Goal: Task Accomplishment & Management: Use online tool/utility

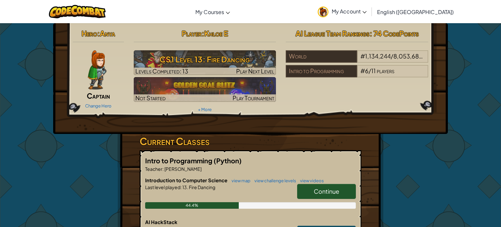
click at [335, 188] on span "Continue" at bounding box center [326, 191] width 25 height 8
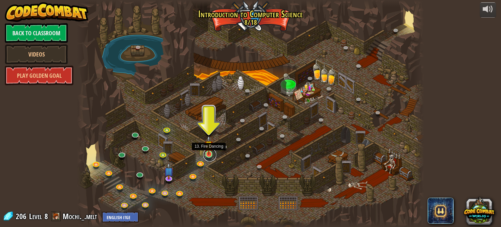
click at [210, 155] on link at bounding box center [209, 154] width 13 height 13
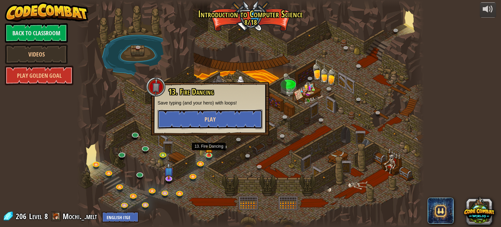
click at [206, 115] on span "Play" at bounding box center [209, 119] width 11 height 8
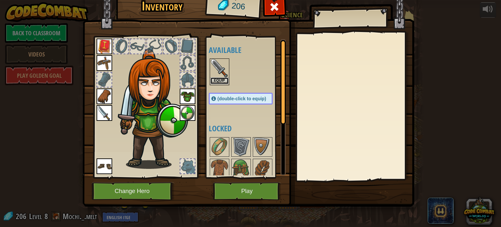
click at [216, 81] on button "Equip" at bounding box center [219, 80] width 18 height 7
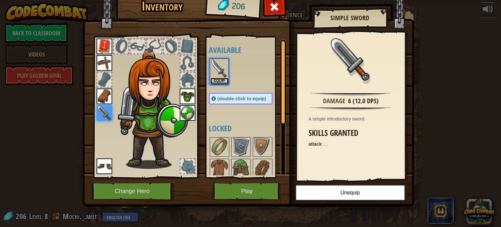
click at [216, 81] on button "Equip" at bounding box center [219, 81] width 18 height 7
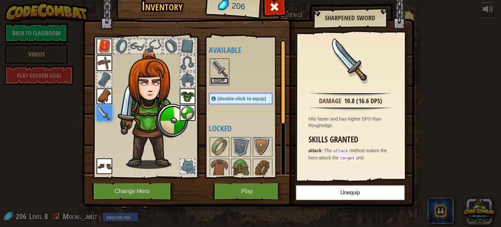
click at [216, 80] on button "Equip" at bounding box center [219, 80] width 18 height 7
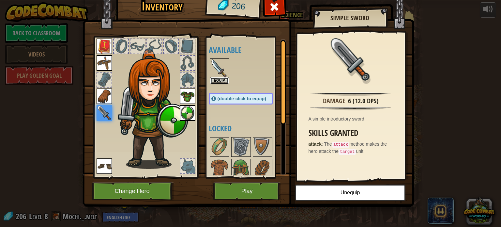
click at [220, 82] on button "Equip" at bounding box center [219, 80] width 18 height 7
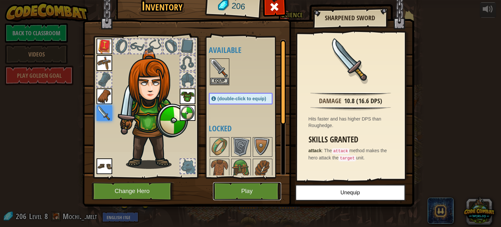
click at [236, 189] on button "Play" at bounding box center [247, 191] width 68 height 18
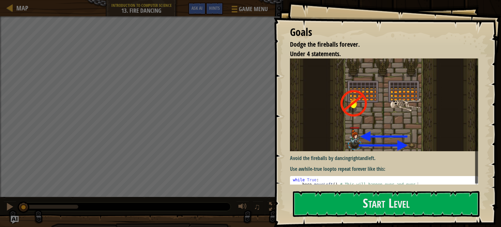
scroll to position [8, 0]
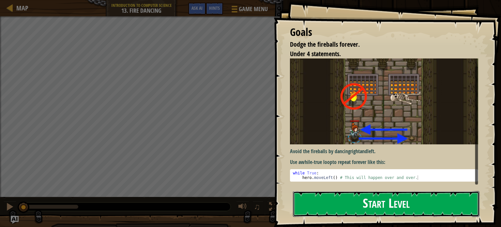
click at [382, 203] on button "Start Level" at bounding box center [386, 204] width 187 height 26
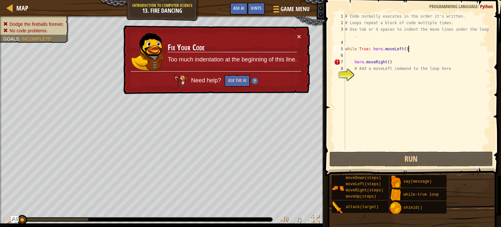
click at [408, 50] on div "# Code normally executes in the order it's written. # Loops repeat a block of c…" at bounding box center [417, 88] width 147 height 150
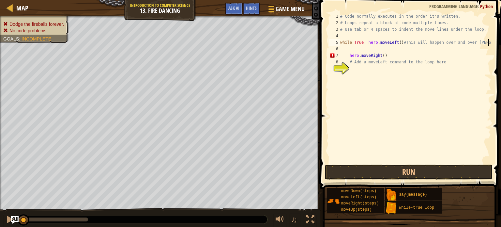
scroll to position [3, 12]
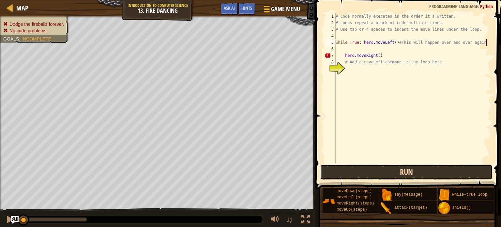
click at [424, 173] on button "Run" at bounding box center [406, 171] width 173 height 15
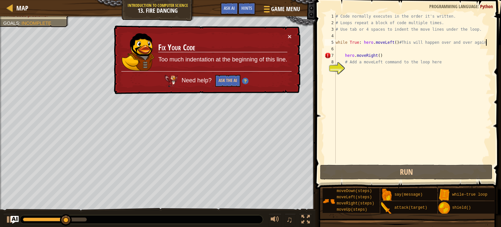
click at [381, 57] on div "# Code normally executes in the order it's written. # Loops repeat a block of c…" at bounding box center [412, 94] width 157 height 163
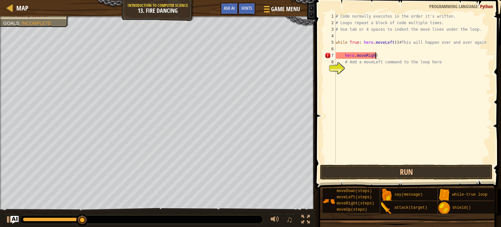
scroll to position [3, 3]
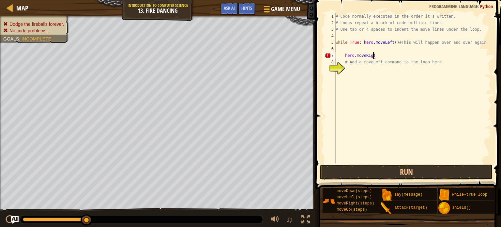
click at [376, 55] on div "# Code normally executes in the order it's written. # Loops repeat a block of c…" at bounding box center [412, 94] width 157 height 163
type textarea "h"
type textarea "while True: hero.moveLeft()#This will happen over and over again"
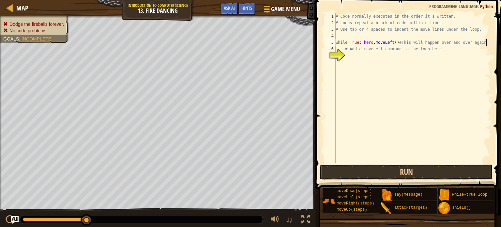
click at [348, 56] on div "# Code normally executes in the order it's written. # Loops repeat a block of c…" at bounding box center [412, 94] width 157 height 163
click at [390, 171] on button "Run" at bounding box center [406, 171] width 173 height 15
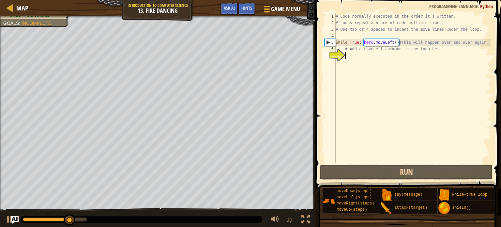
click at [393, 42] on div "# Code normally executes in the order it's written. # Loops repeat a block of c…" at bounding box center [412, 94] width 157 height 163
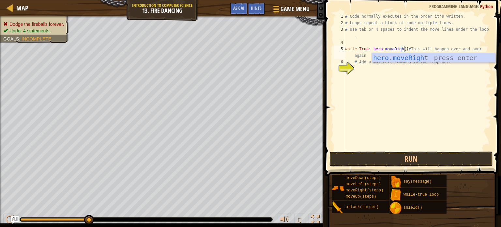
scroll to position [3, 5]
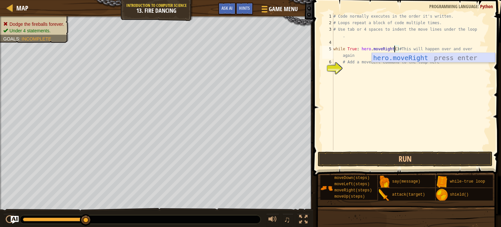
click at [399, 59] on div "hero.moveRight press enter" at bounding box center [433, 67] width 123 height 29
type textarea "while True: hero.moveRight#This will happen over and over again"
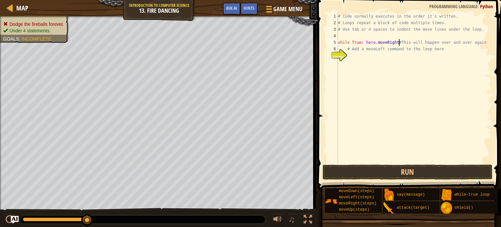
click at [366, 57] on div "# Code normally executes in the order it's written. # Loops repeat a block of c…" at bounding box center [416, 94] width 159 height 163
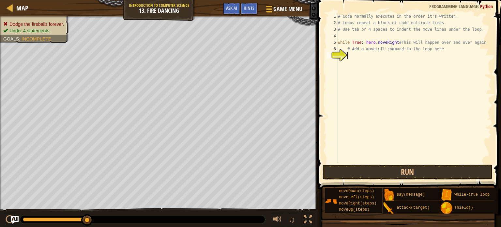
scroll to position [3, 1]
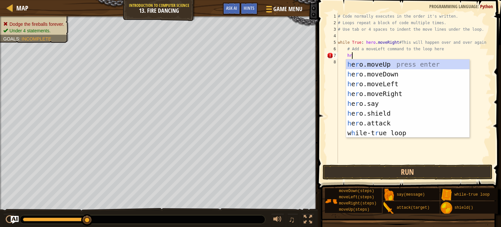
type textarea "h"
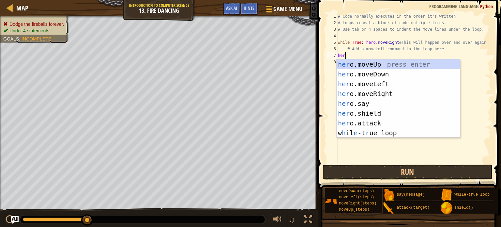
scroll to position [3, 0]
type textarea "hero"
click at [372, 85] on div "hero .moveUp press enter hero .moveDown press enter hero .moveLeft press enter …" at bounding box center [398, 108] width 123 height 98
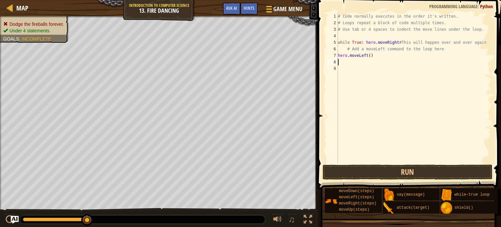
click at [377, 56] on div "# Code normally executes in the order it's written. # Loops repeat a block of c…" at bounding box center [414, 94] width 155 height 163
click at [399, 41] on div "# Code normally executes in the order it's written. # Loops repeat a block of c…" at bounding box center [414, 94] width 155 height 163
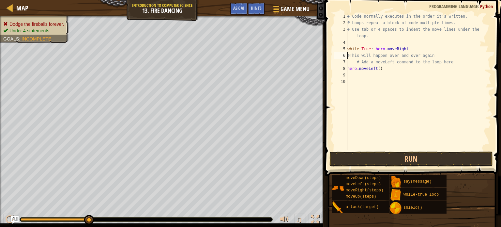
click at [356, 62] on div "# Code normally executes in the order it's written. # Loops repeat a block of c…" at bounding box center [418, 88] width 145 height 150
type textarea "# Add a moveLeft command to the loop here"
click at [358, 72] on div "# Code normally executes in the order it's written. # Loops repeat a block of c…" at bounding box center [418, 88] width 145 height 150
click at [382, 154] on button "Run" at bounding box center [410, 158] width 163 height 15
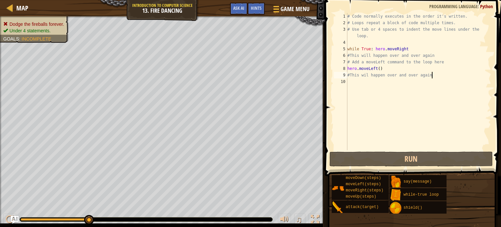
click at [408, 48] on div "# Code normally executes in the order it's written. # Loops repeat a block of c…" at bounding box center [418, 88] width 145 height 150
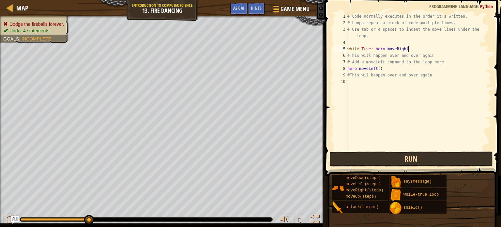
click at [383, 159] on button "Run" at bounding box center [410, 158] width 163 height 15
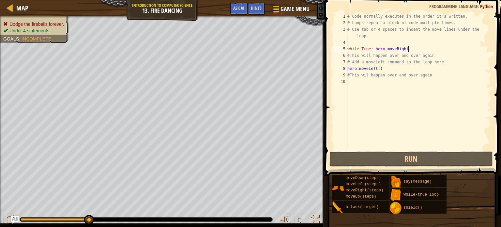
scroll to position [3, 5]
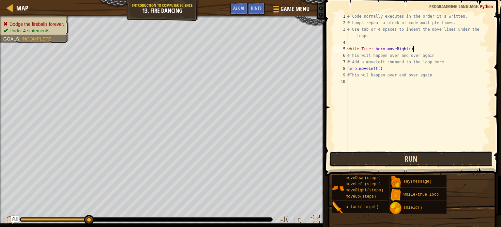
click at [428, 164] on button "Run" at bounding box center [410, 158] width 163 height 15
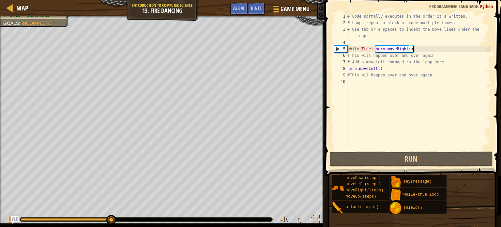
click at [386, 68] on div "# Code normally executes in the order it's written. # Loops repeat a block of c…" at bounding box center [418, 88] width 145 height 150
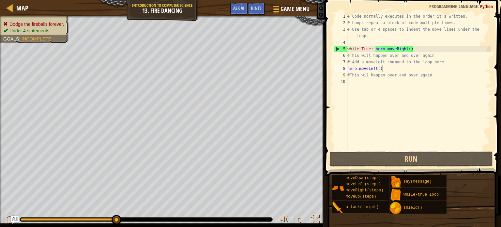
click at [346, 67] on div "8" at bounding box center [340, 68] width 13 height 7
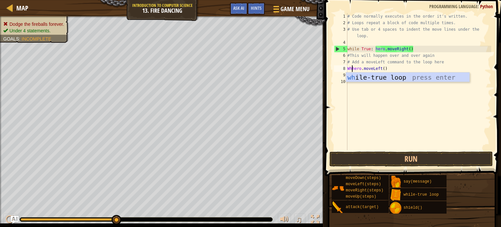
scroll to position [3, 0]
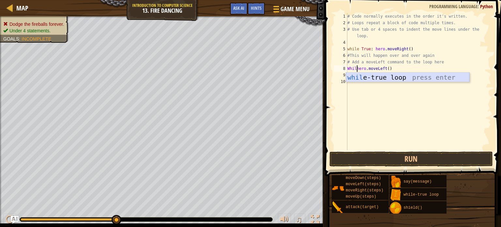
click at [396, 78] on div "whil e-true loop press enter" at bounding box center [407, 86] width 123 height 29
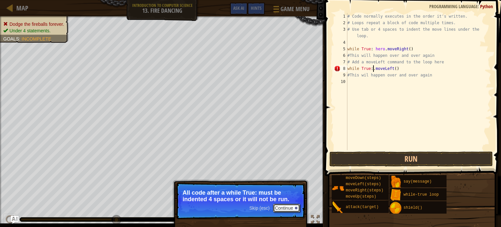
click at [290, 208] on button "Continue" at bounding box center [286, 207] width 27 height 8
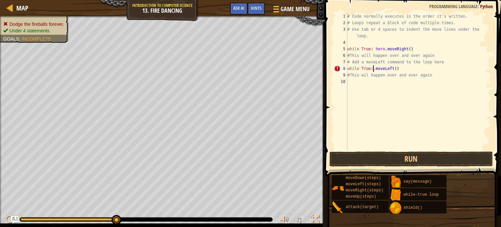
click at [376, 68] on div "# Code normally executes in the order it's written. # Loops repeat a block of c…" at bounding box center [418, 88] width 145 height 150
click at [374, 67] on div "# Code normally executes in the order it's written. # Loops repeat a block of c…" at bounding box center [418, 88] width 145 height 150
click at [392, 162] on button "Run" at bounding box center [410, 158] width 163 height 15
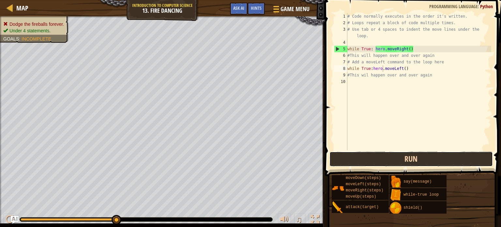
click at [392, 162] on button "Run" at bounding box center [410, 158] width 163 height 15
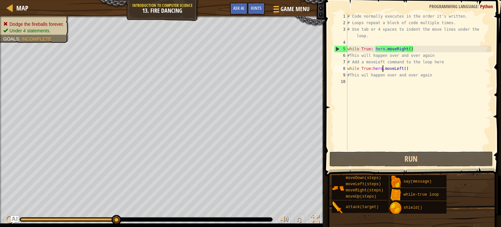
click at [410, 67] on div "# Code normally executes in the order it's written. # Loops repeat a block of c…" at bounding box center [418, 88] width 145 height 150
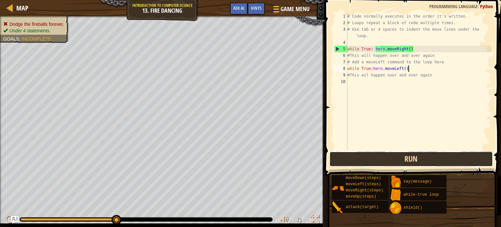
click at [395, 155] on button "Run" at bounding box center [410, 158] width 163 height 15
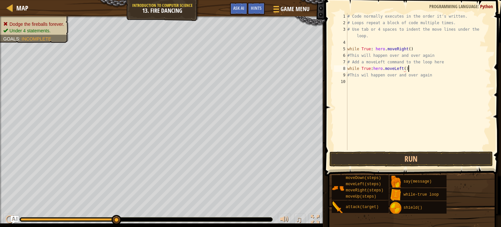
scroll to position [3, 5]
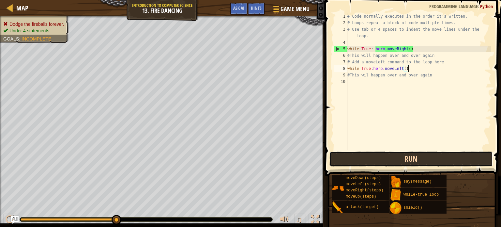
click at [416, 158] on button "Run" at bounding box center [410, 158] width 163 height 15
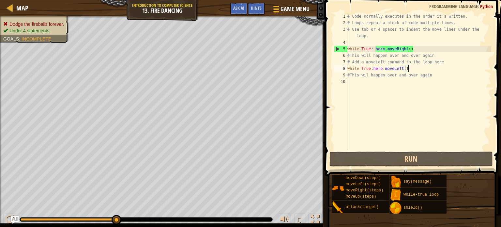
click at [336, 46] on div "5" at bounding box center [340, 49] width 13 height 7
click at [336, 49] on div "5" at bounding box center [340, 49] width 13 height 7
click at [349, 68] on div "# Code normally executes in the order it's written. # Loops repeat a block of c…" at bounding box center [418, 88] width 145 height 150
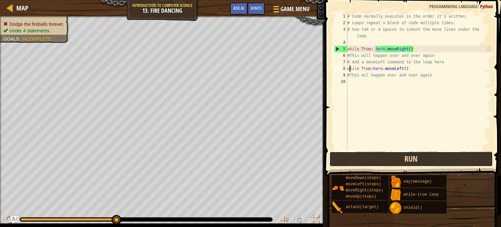
click at [360, 165] on button "Run" at bounding box center [410, 158] width 163 height 15
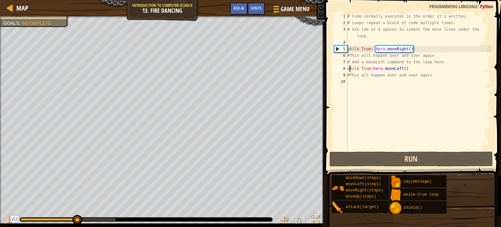
click at [414, 69] on div "# Code normally executes in the order it's written. # Loops repeat a block of c…" at bounding box center [418, 88] width 145 height 150
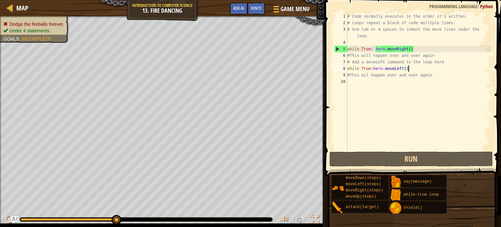
click at [435, 77] on div "# Code normally executes in the order it's written. # Loops repeat a block of c…" at bounding box center [418, 88] width 145 height 150
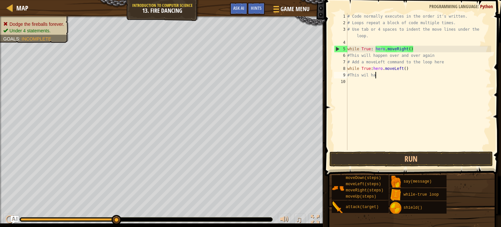
scroll to position [3, 1]
type textarea "#"
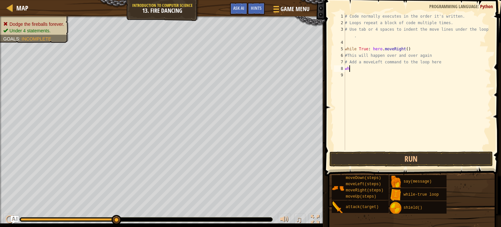
type textarea "w"
click at [362, 74] on div "# Code normally executes in the order it's written. # Loops repeat a block of c…" at bounding box center [417, 88] width 148 height 150
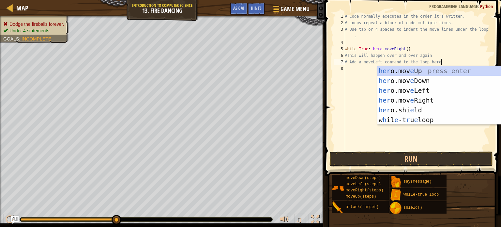
click at [430, 54] on div "# Code normally executes in the order it's written. # Loops repeat a block of c…" at bounding box center [417, 88] width 148 height 150
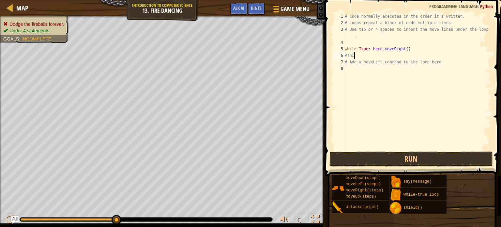
type textarea "#"
click at [371, 50] on div "# Code normally executes in the order it's written. # Loops repeat a block of c…" at bounding box center [417, 88] width 148 height 150
type textarea "hero.moveRight()"
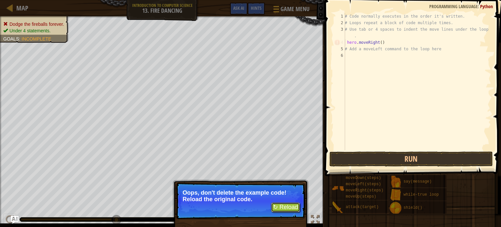
click at [287, 207] on button "↻ Reload" at bounding box center [285, 207] width 29 height 10
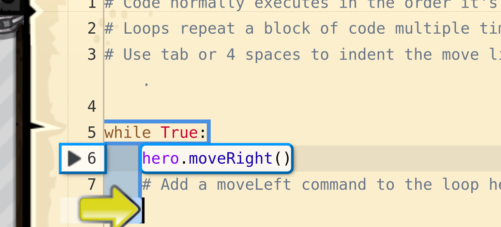
click at [360, 35] on div "# Code normally executes in the order it's written. # Loops repeat a block of c…" at bounding box center [417, 88] width 147 height 150
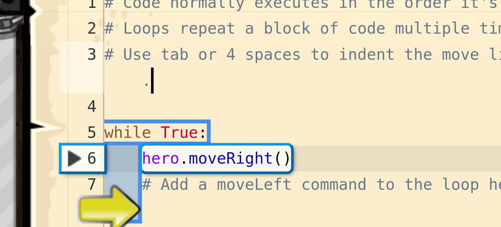
type textarea "# Use tab or 4 spaces to indent the move lines under the loop"
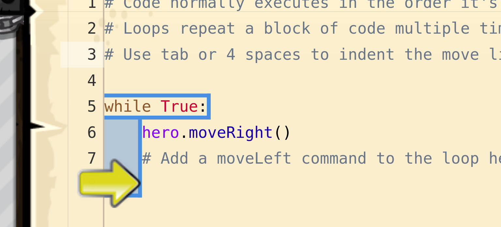
click at [360, 61] on div "# Code normally executes in the order it's written. # Loops repeat a block of c…" at bounding box center [417, 88] width 147 height 150
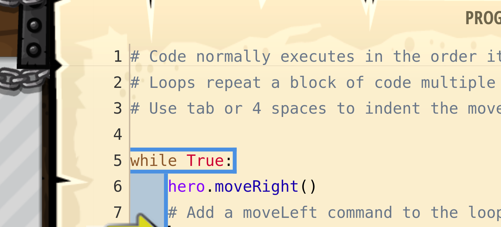
click at [348, 31] on div "# Code normally executes in the order it's written. # Loops repeat a block of c…" at bounding box center [417, 88] width 147 height 150
type textarea "# Use tab or 4 spaces to indent the move lines under the loop"
click at [346, 36] on div "# Code normally executes in the order it's written. # Loops repeat a block of c…" at bounding box center [417, 88] width 147 height 150
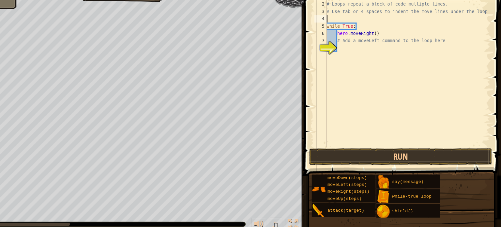
scroll to position [0, 0]
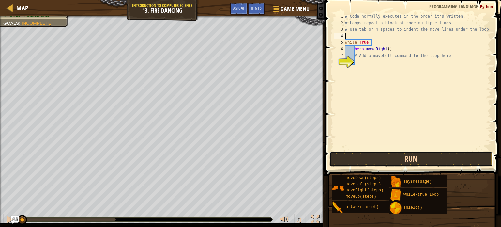
click at [464, 161] on button "Run" at bounding box center [410, 158] width 163 height 15
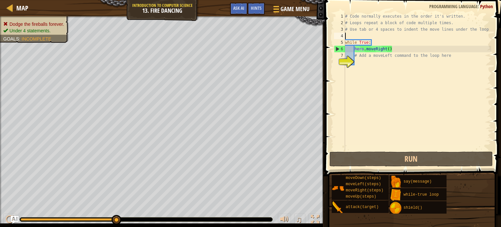
click at [404, 72] on div "# Code normally executes in the order it's written. # Loops repeat a block of c…" at bounding box center [417, 88] width 147 height 150
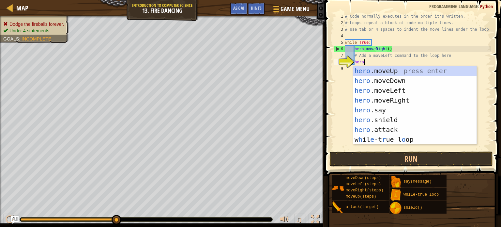
type textarea "hero."
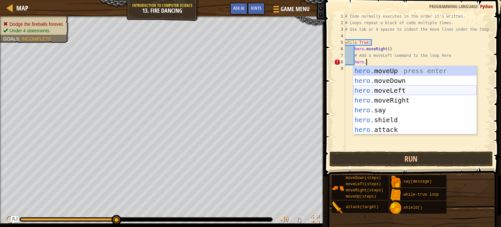
click at [410, 88] on div "hero. moveUp press enter hero. moveDown press enter hero. moveLeft press enter …" at bounding box center [414, 110] width 123 height 88
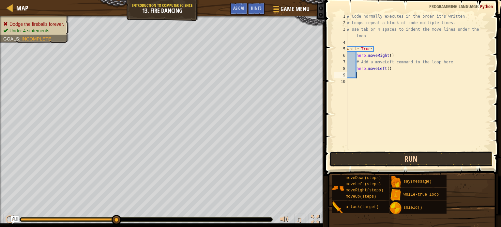
click at [402, 156] on button "Run" at bounding box center [410, 158] width 163 height 15
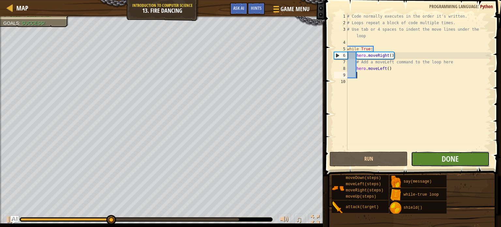
click at [434, 163] on button "Done" at bounding box center [450, 158] width 78 height 15
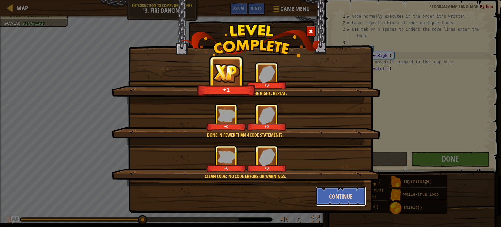
click at [341, 190] on button "Continue" at bounding box center [341, 196] width 51 height 20
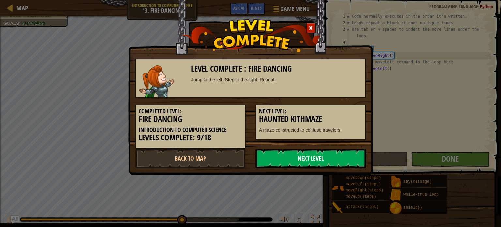
click at [308, 162] on link "Next Level" at bounding box center [310, 158] width 111 height 20
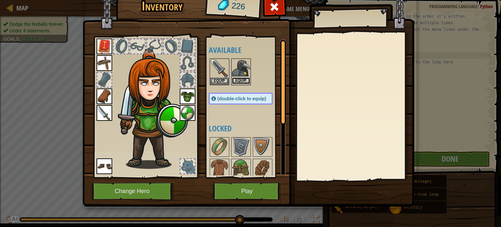
click at [246, 78] on button "Equip" at bounding box center [241, 80] width 18 height 7
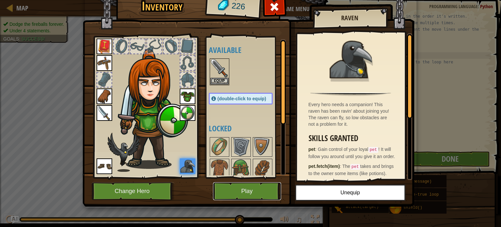
click at [222, 186] on button "Play" at bounding box center [247, 191] width 68 height 18
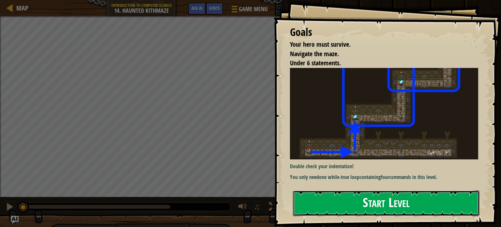
click at [402, 201] on button "Start Level" at bounding box center [386, 203] width 187 height 26
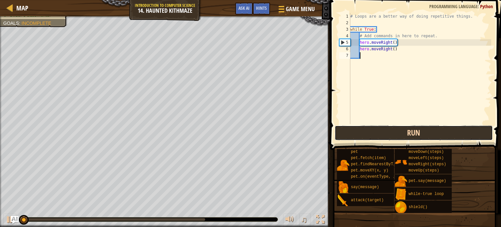
click at [381, 136] on button "Run" at bounding box center [414, 132] width 158 height 15
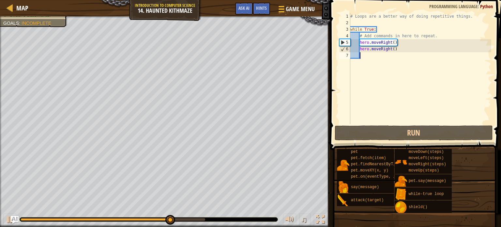
click at [391, 49] on div "# Loops are a better way of doing repetitive things. while True : # Add command…" at bounding box center [420, 75] width 142 height 124
click at [393, 49] on div "# Loops are a better way of doing repetitive things. while True : # Add command…" at bounding box center [420, 75] width 142 height 124
click at [391, 49] on div "# Loops are a better way of doing repetitive things. while True : # Add command…" at bounding box center [420, 75] width 142 height 124
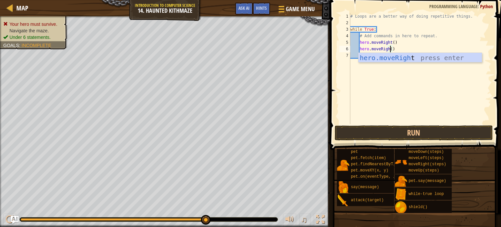
type textarea "hero.moveRight()"
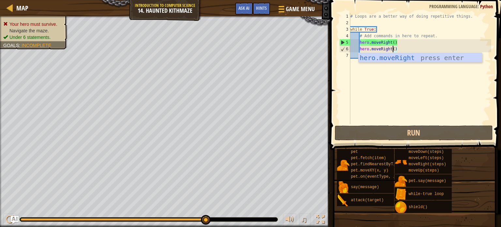
click at [361, 64] on div "# Loops are a better way of doing repetitive things. while True : # Add command…" at bounding box center [420, 75] width 142 height 124
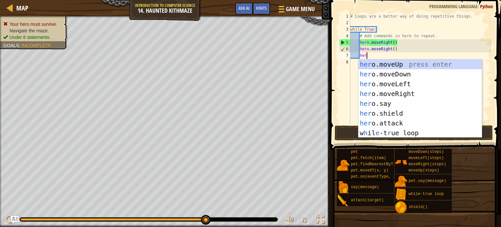
type textarea "hero"
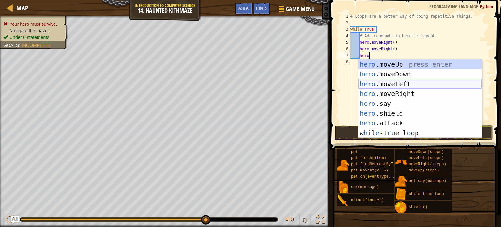
click at [385, 83] on div "hero .moveUp press enter hero .moveDown press enter hero .moveLeft press enter …" at bounding box center [419, 108] width 123 height 98
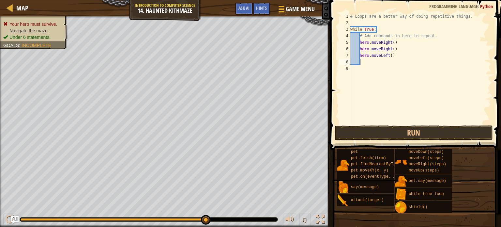
scroll to position [3, 0]
click at [414, 129] on button "Run" at bounding box center [414, 132] width 158 height 15
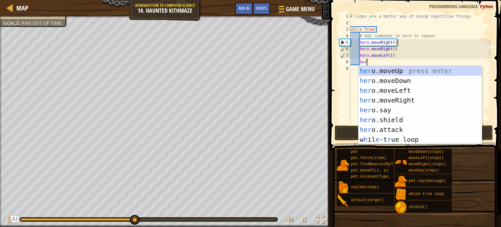
scroll to position [3, 1]
type textarea "hero"
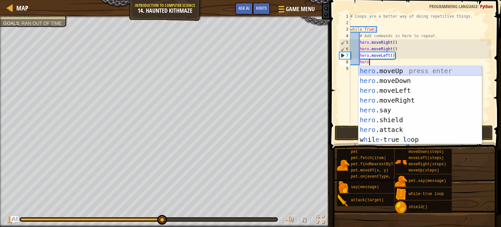
click at [425, 75] on div "hero .moveUp press enter hero .moveDown press enter hero .moveLeft press enter …" at bounding box center [419, 115] width 123 height 98
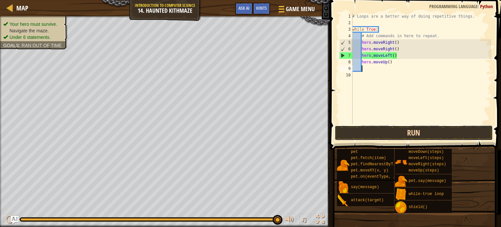
click at [421, 128] on button "Run" at bounding box center [414, 132] width 158 height 15
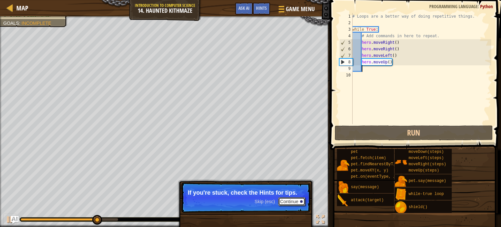
click at [283, 200] on button "Continue" at bounding box center [291, 201] width 27 height 8
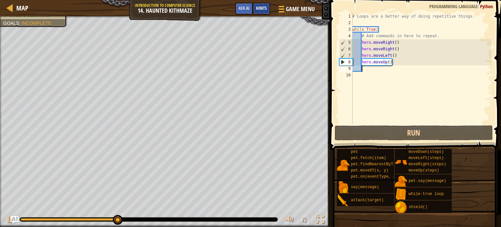
click at [259, 6] on span "Hints" at bounding box center [261, 8] width 11 height 6
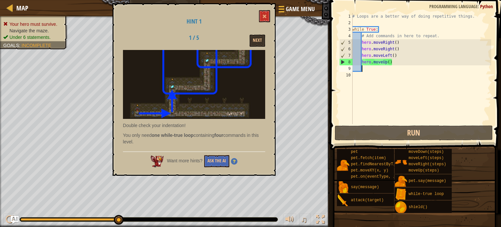
click at [405, 68] on div "# Loops are a better way of doing repetitive things. while True : # Add command…" at bounding box center [421, 75] width 140 height 124
click at [397, 60] on div "# Loops are a better way of doing repetitive things. while True : # Add command…" at bounding box center [421, 75] width 140 height 124
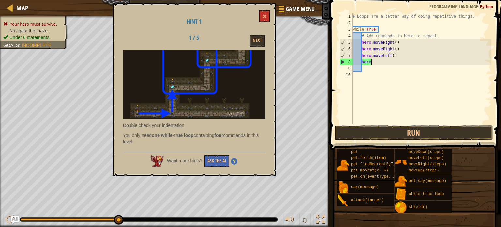
type textarea "h"
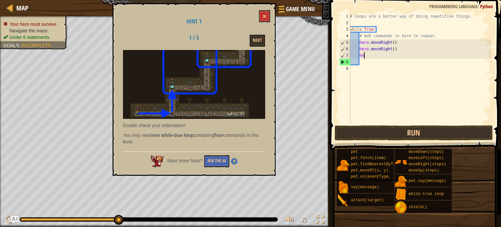
type textarea "h"
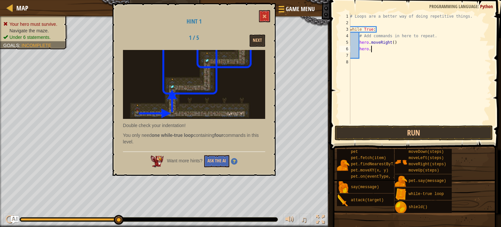
type textarea "h"
click at [20, 8] on span "Map" at bounding box center [22, 8] width 12 height 9
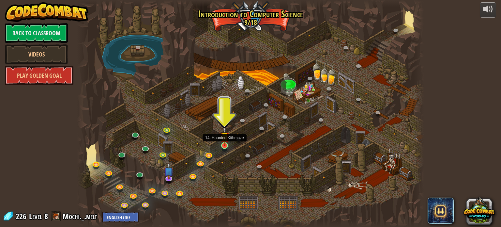
click at [227, 143] on img at bounding box center [224, 137] width 8 height 20
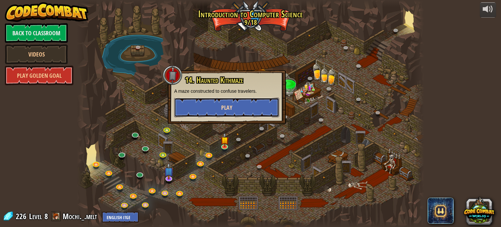
click at [234, 103] on button "Play" at bounding box center [226, 108] width 105 height 20
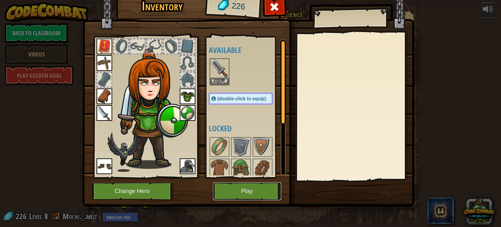
click at [234, 194] on button "Play" at bounding box center [247, 191] width 68 height 18
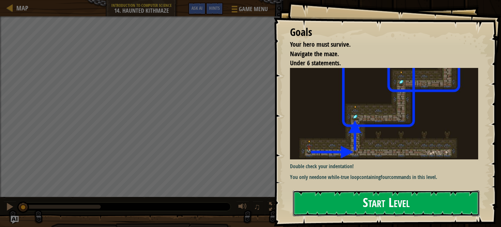
click at [375, 203] on button "Start Level" at bounding box center [386, 203] width 187 height 26
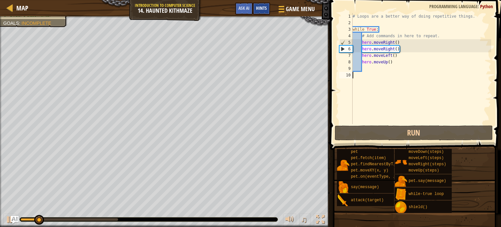
click at [259, 9] on span "Hints" at bounding box center [261, 8] width 11 height 6
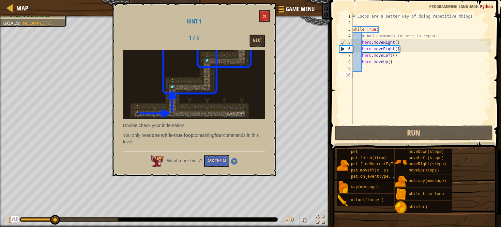
click at [254, 11] on div "Hint 1 1 / 5 Next Double check your indentation! You only need one while-true l…" at bounding box center [194, 89] width 163 height 172
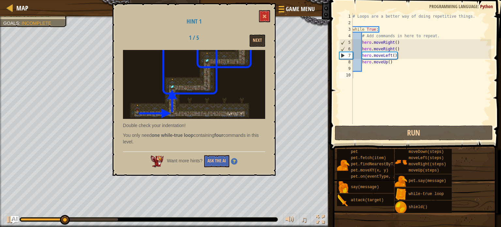
click at [392, 62] on div "# Loops are a better way of doing repetitive things. while True : # Add command…" at bounding box center [421, 75] width 140 height 124
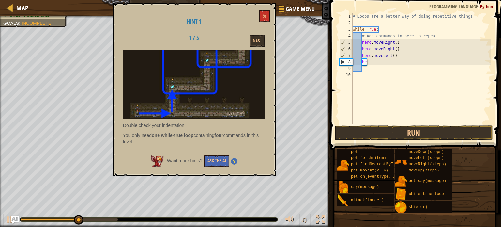
type textarea "h"
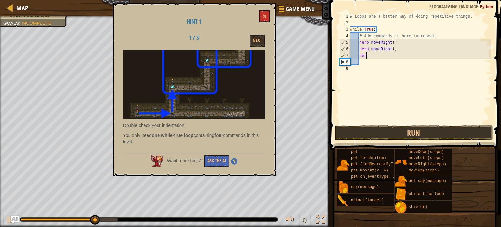
type textarea "h"
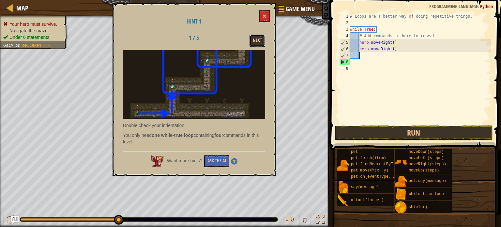
click at [257, 38] on button "Next" at bounding box center [257, 41] width 16 height 12
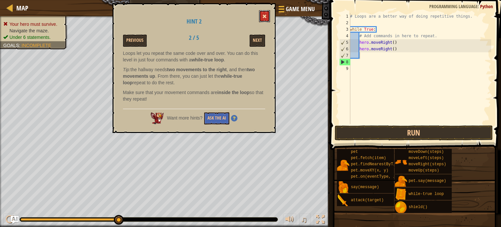
click at [266, 15] on span at bounding box center [264, 16] width 5 height 5
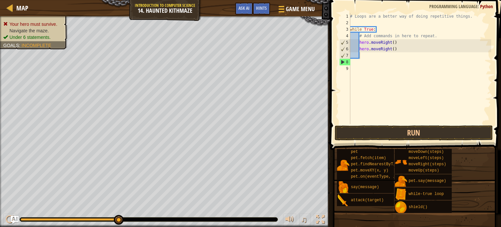
click at [372, 60] on div "# Loops are a better way of doing repetitive things. while True : # Add command…" at bounding box center [420, 75] width 143 height 124
click at [372, 55] on div "# Loops are a better way of doing repetitive things. while True : # Add command…" at bounding box center [420, 75] width 143 height 124
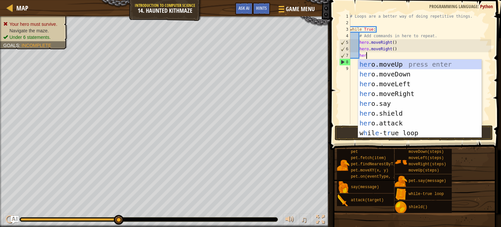
scroll to position [3, 1]
type textarea "hero"
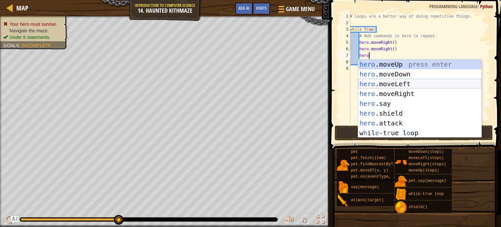
click at [385, 83] on div "hero .moveUp press enter hero .moveDown press enter hero .moveLeft press enter …" at bounding box center [419, 108] width 123 height 98
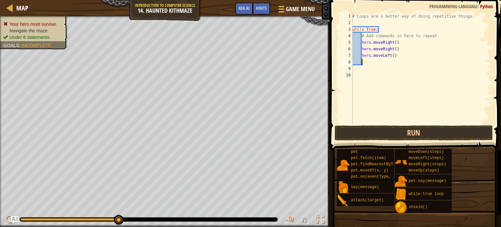
scroll to position [3, 0]
click at [377, 125] on button "Run" at bounding box center [414, 132] width 158 height 15
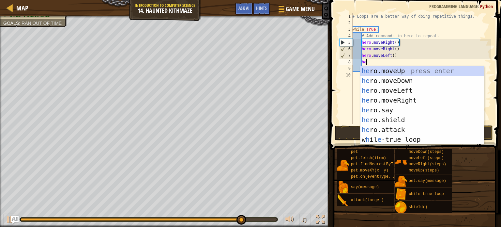
scroll to position [3, 1]
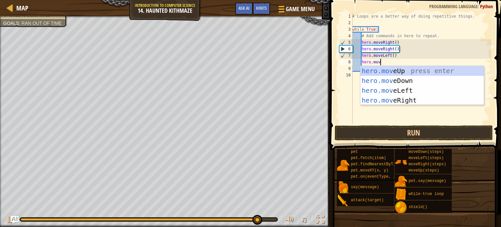
type textarea "hero.move"
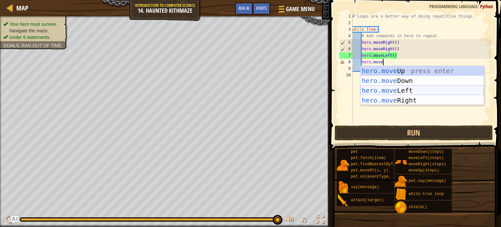
click at [411, 86] on div "hero.move Up press enter hero.move Down press enter hero.move Left press enter …" at bounding box center [421, 95] width 123 height 59
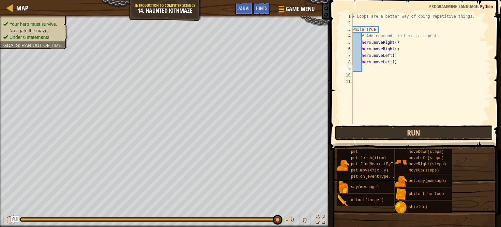
click at [416, 137] on button "Run" at bounding box center [414, 132] width 158 height 15
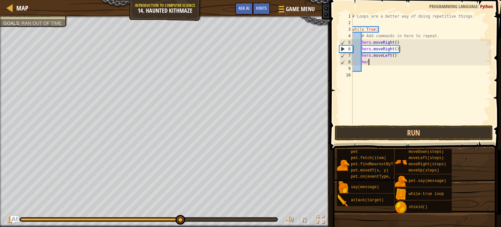
type textarea "h"
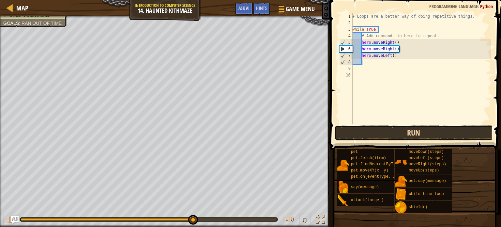
click at [403, 133] on button "Run" at bounding box center [414, 132] width 158 height 15
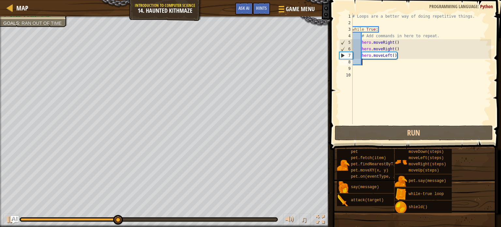
click at [399, 56] on div "# Loops are a better way of doing repetitive things. while True : # Add command…" at bounding box center [421, 75] width 140 height 124
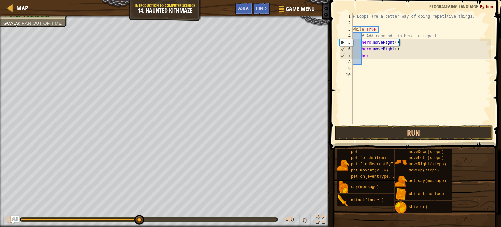
type textarea "h"
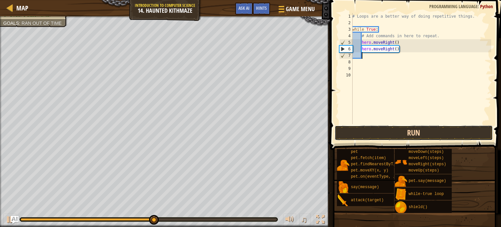
click at [410, 129] on button "Run" at bounding box center [414, 132] width 158 height 15
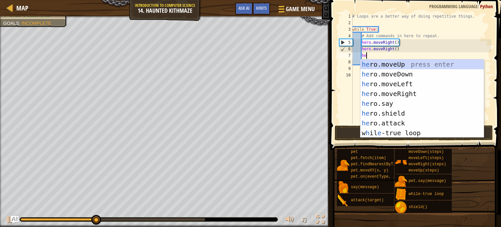
scroll to position [3, 1]
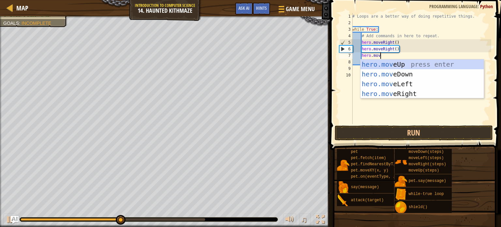
type textarea "hero.move"
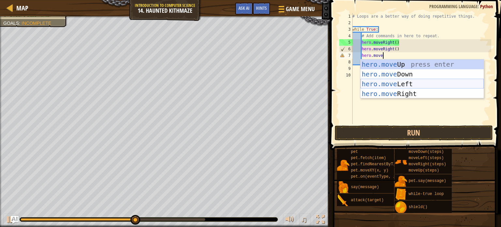
click at [415, 82] on div "hero.move Up press enter hero.move Down press enter hero.move Left press enter …" at bounding box center [421, 88] width 123 height 59
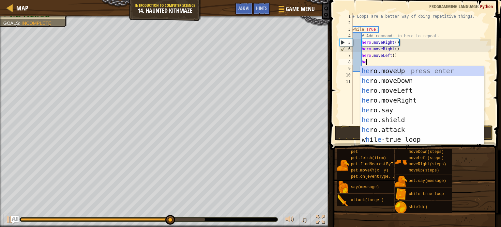
scroll to position [3, 1]
type textarea "hero"
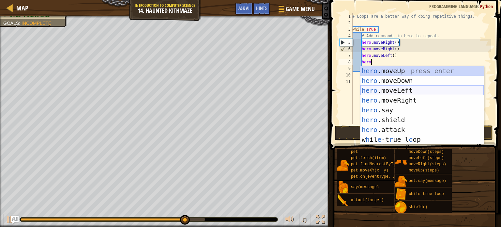
click at [406, 95] on div "hero .moveUp press enter hero .moveDown press enter hero .moveLeft press enter …" at bounding box center [421, 115] width 123 height 98
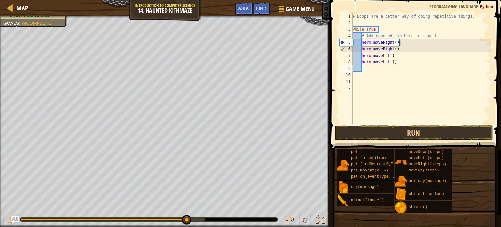
scroll to position [3, 0]
click at [408, 129] on button "Run" at bounding box center [414, 132] width 158 height 15
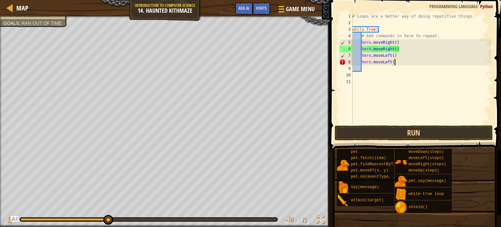
click at [410, 64] on div "# Loops are a better way of doing repetitive things. while True : # Add command…" at bounding box center [421, 75] width 140 height 124
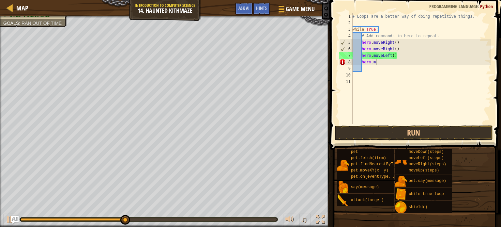
type textarea "h"
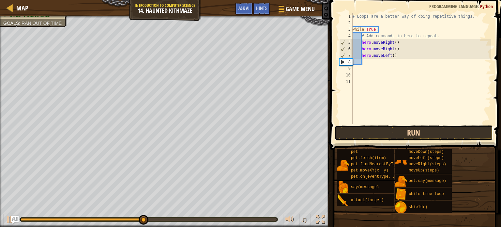
click at [417, 131] on button "Run" at bounding box center [414, 132] width 158 height 15
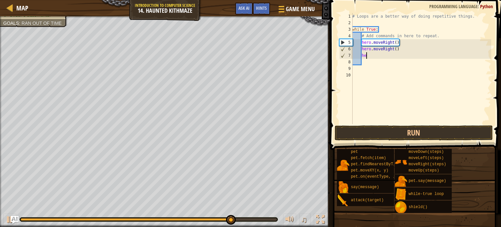
type textarea "h"
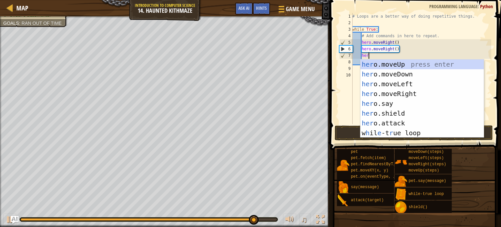
scroll to position [3, 1]
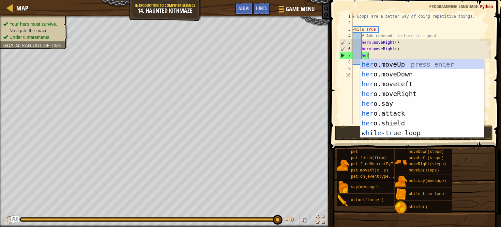
type textarea "hero"
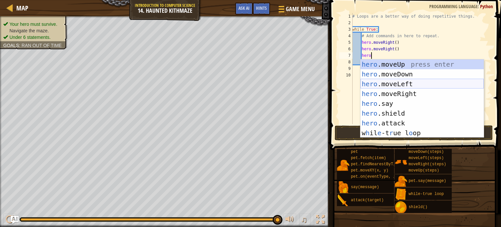
click at [425, 83] on div "hero .moveUp press enter hero .moveDown press enter hero .moveLeft press enter …" at bounding box center [421, 108] width 123 height 98
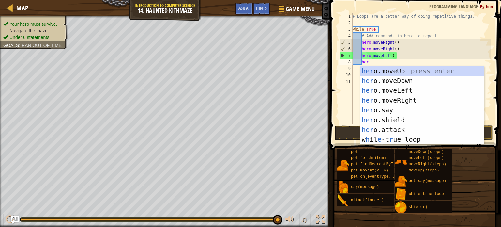
type textarea "hero"
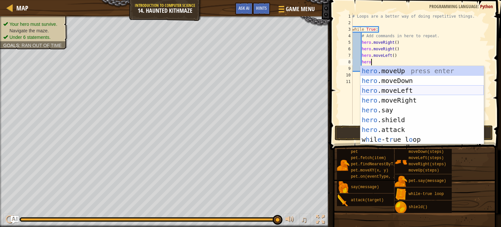
click at [413, 91] on div "hero .moveUp press enter hero .moveDown press enter hero .moveLeft press enter …" at bounding box center [421, 115] width 123 height 98
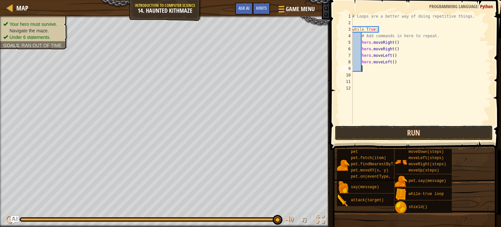
click at [414, 130] on button "Run" at bounding box center [414, 132] width 158 height 15
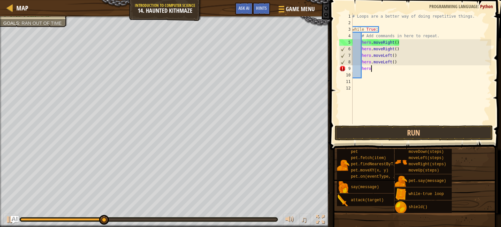
scroll to position [3, 1]
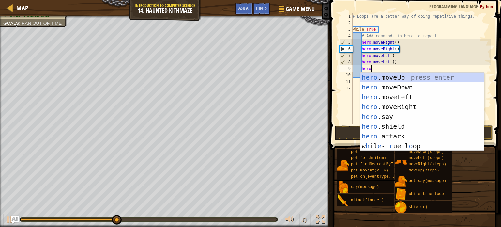
type textarea "hero."
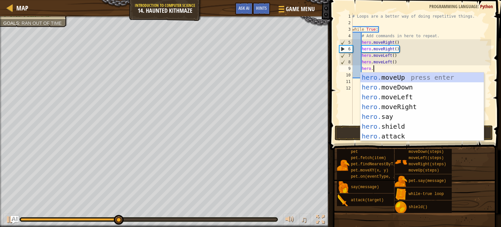
scroll to position [3, 1]
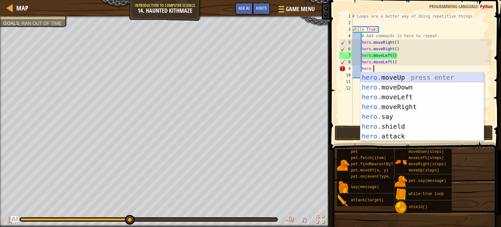
click at [429, 80] on div "hero. moveUp press enter hero. moveDown press enter hero. moveLeft press enter …" at bounding box center [421, 116] width 123 height 88
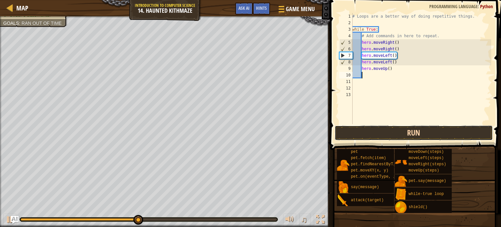
click at [433, 131] on button "Run" at bounding box center [414, 132] width 158 height 15
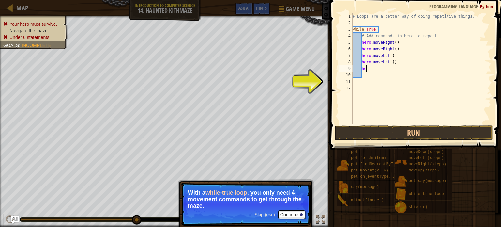
type textarea "h"
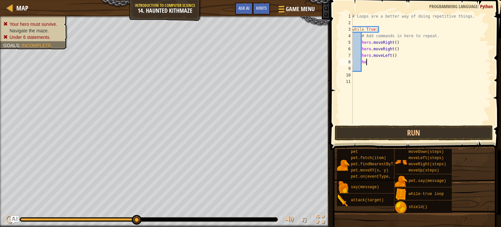
type textarea "h"
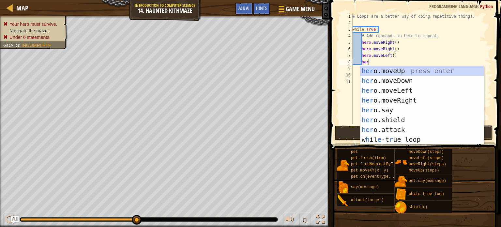
scroll to position [3, 1]
type textarea "hero"
click at [431, 68] on div "hero .moveUp press enter hero .moveDown press enter hero .moveLeft press enter …" at bounding box center [421, 115] width 123 height 98
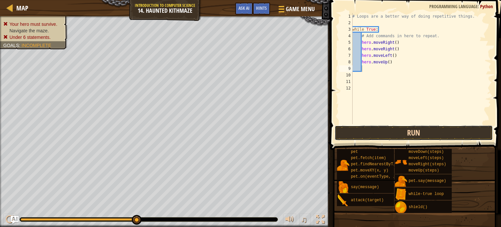
click at [417, 133] on button "Run" at bounding box center [414, 132] width 158 height 15
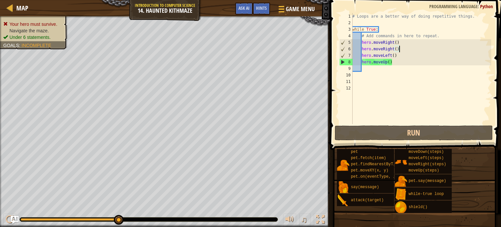
click at [401, 48] on div "# Loops are a better way of doing repetitive things. while True : # Add command…" at bounding box center [421, 75] width 140 height 124
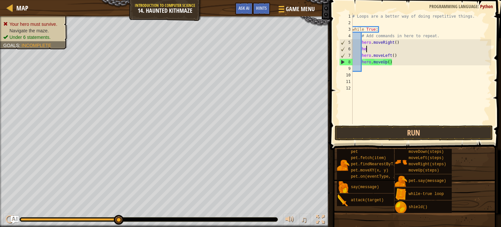
type textarea "h"
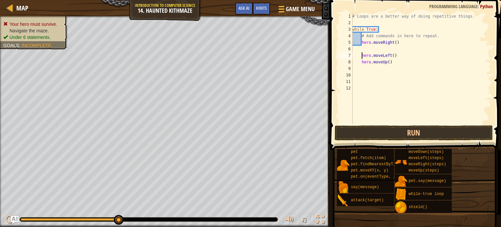
click at [362, 56] on div "# Loops are a better way of doing repetitive things. while True : # Add command…" at bounding box center [421, 75] width 140 height 124
click at [360, 55] on div "# Loops are a better way of doing repetitive things. while True : # Add command…" at bounding box center [421, 75] width 140 height 124
type textarea "hero.moveUp()"
click at [437, 136] on button "Run" at bounding box center [414, 132] width 158 height 15
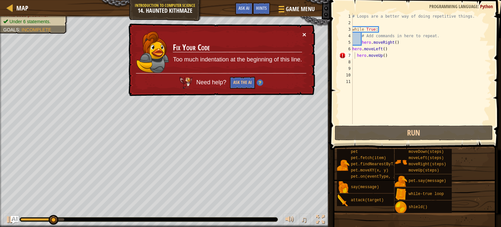
click at [305, 32] on button "×" at bounding box center [304, 34] width 4 height 7
